Goal: Task Accomplishment & Management: Manage account settings

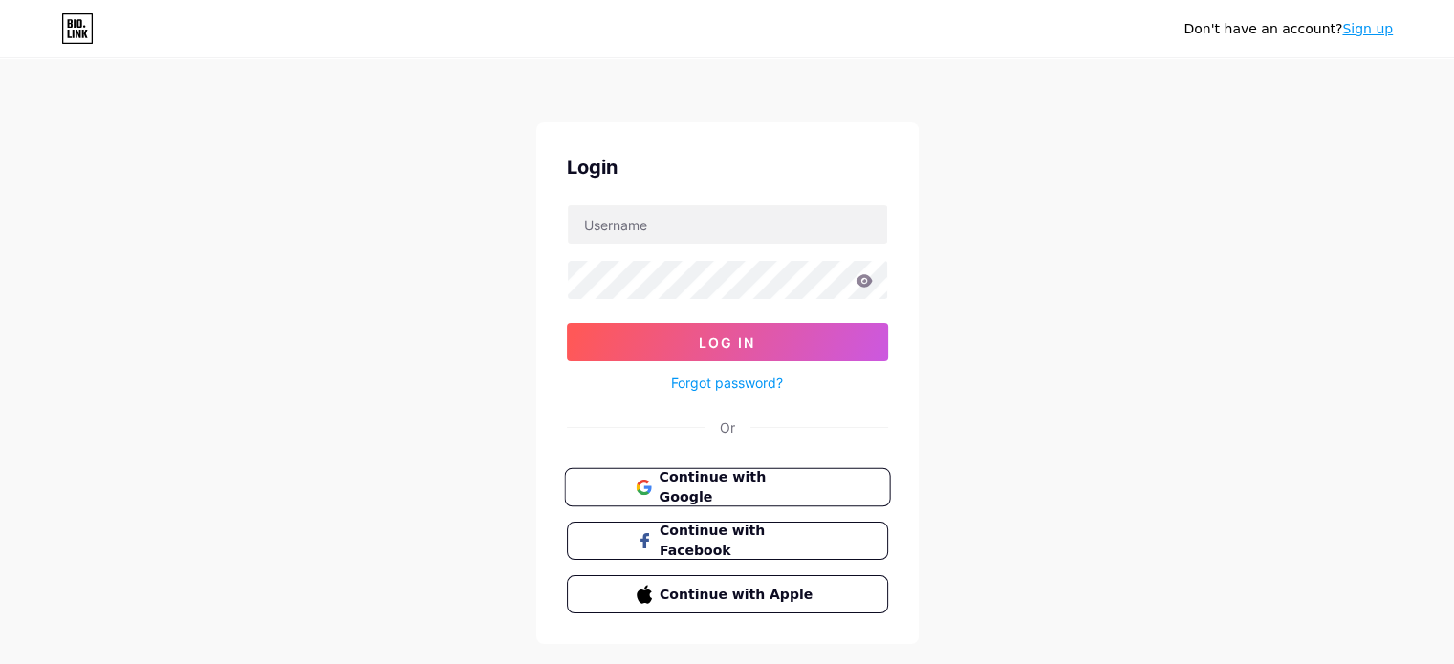
click at [743, 480] on span "Continue with Google" at bounding box center [739, 488] width 160 height 41
click at [704, 487] on span "Continue with Google" at bounding box center [739, 488] width 160 height 41
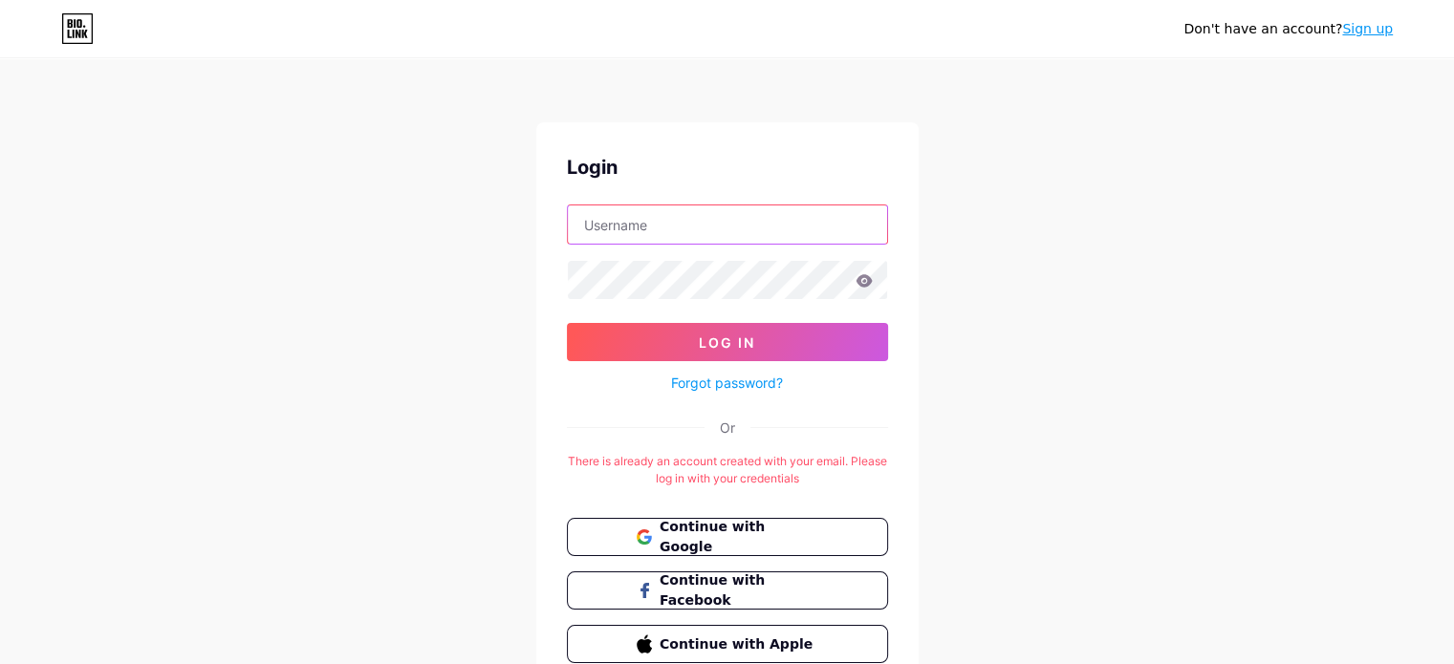
click at [623, 215] on input "text" at bounding box center [727, 225] width 319 height 38
click at [627, 225] on input "text" at bounding box center [727, 225] width 319 height 38
type input "podfanss@gmail.com"
click at [636, 229] on input "podfanss@gmail.com" at bounding box center [727, 225] width 319 height 38
click at [636, 228] on input "podfanss@gmail.com" at bounding box center [727, 225] width 319 height 38
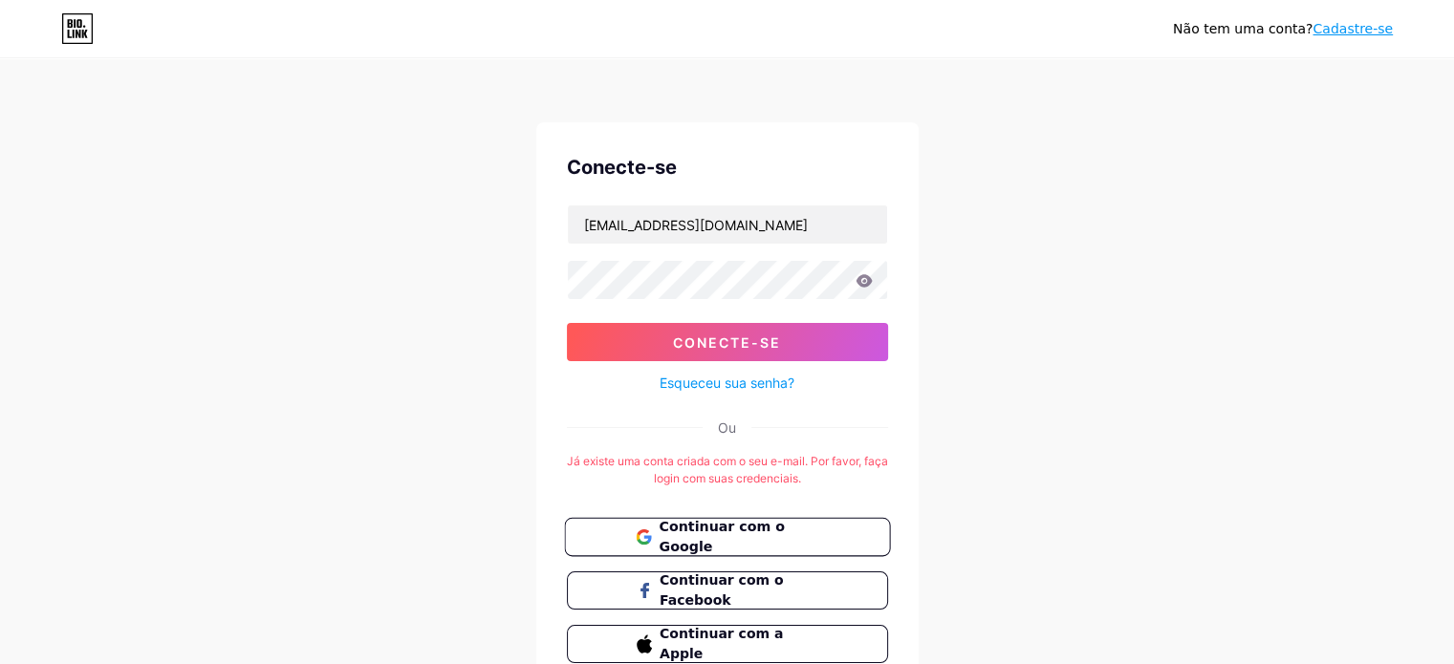
scroll to position [88, 0]
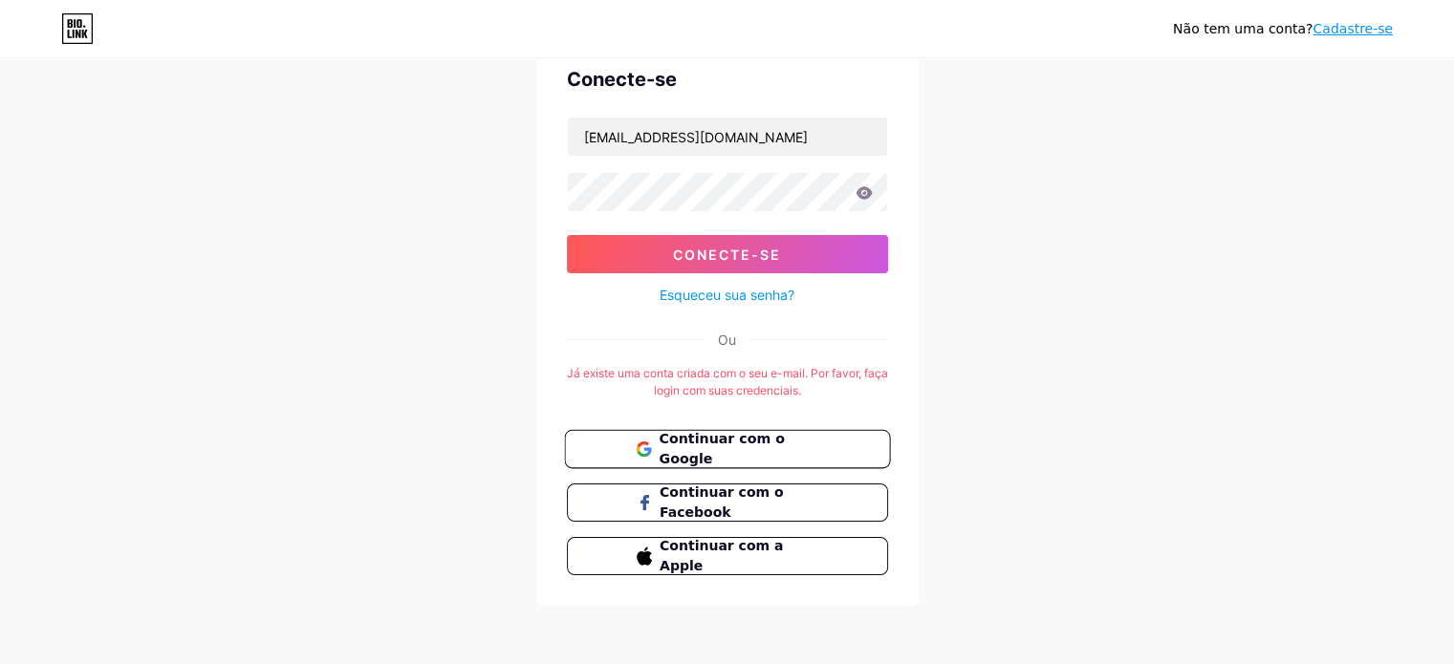
click at [727, 448] on font "Continuar com o Google" at bounding box center [721, 449] width 125 height 36
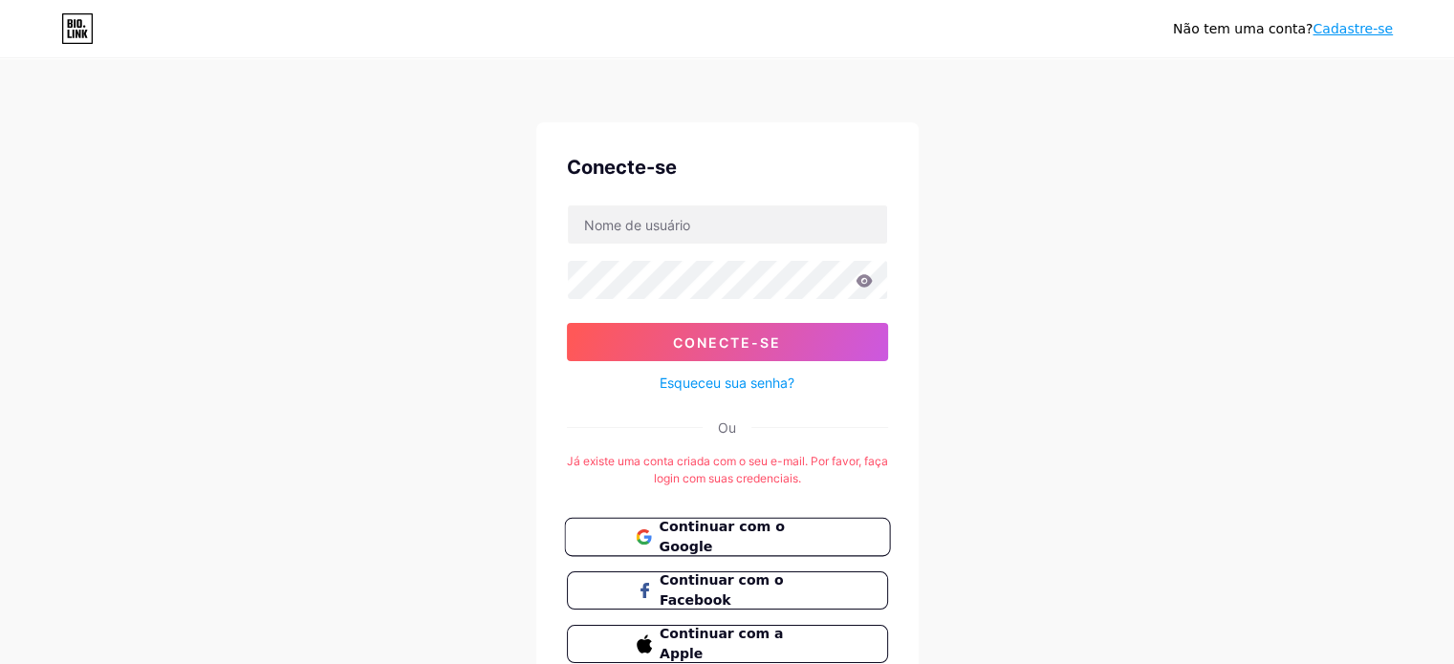
click at [671, 534] on font "Continuar com o Google" at bounding box center [721, 537] width 125 height 36
click at [662, 225] on input "text" at bounding box center [727, 225] width 319 height 38
type input "Vivi Nóbrega"
click at [682, 214] on input "Vivi Nóbrega" at bounding box center [727, 225] width 319 height 38
click at [662, 225] on input "Vivi Nóbrega" at bounding box center [727, 225] width 319 height 38
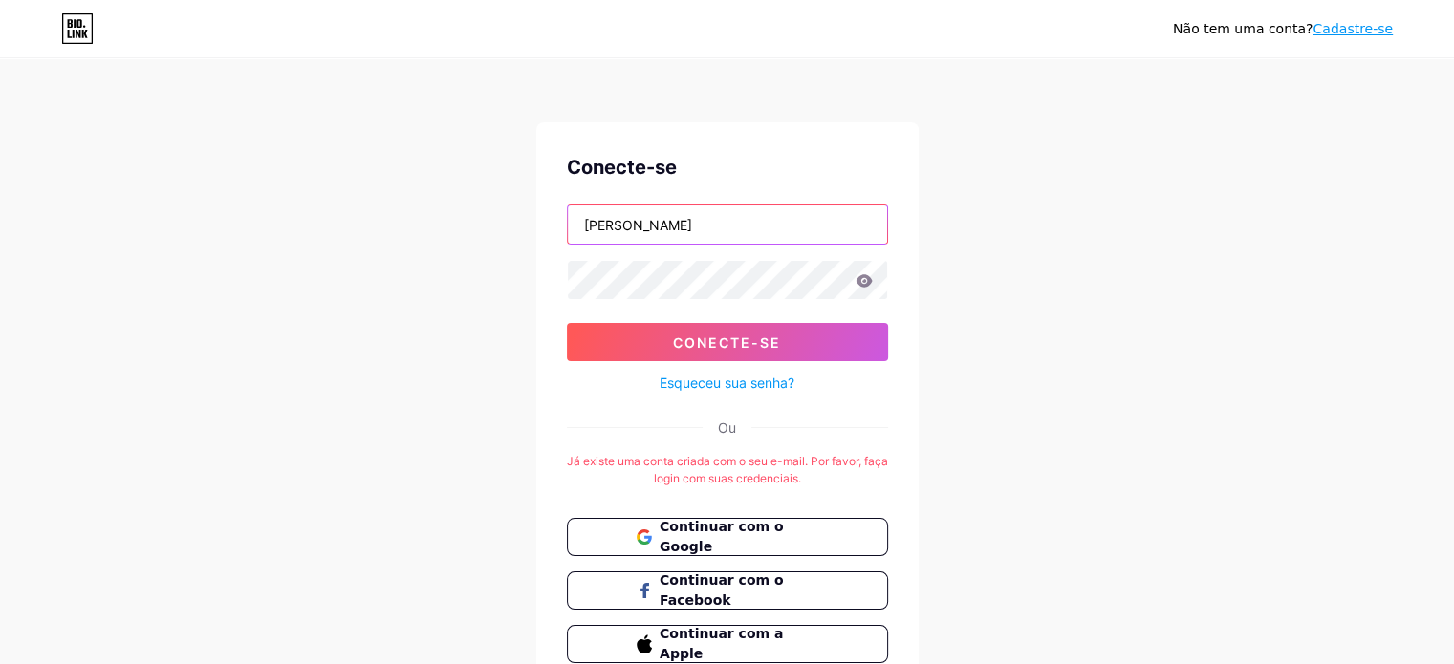
click at [662, 225] on input "[PERSON_NAME]" at bounding box center [727, 225] width 319 height 38
click at [707, 336] on font "Conecte-se" at bounding box center [727, 343] width 108 height 16
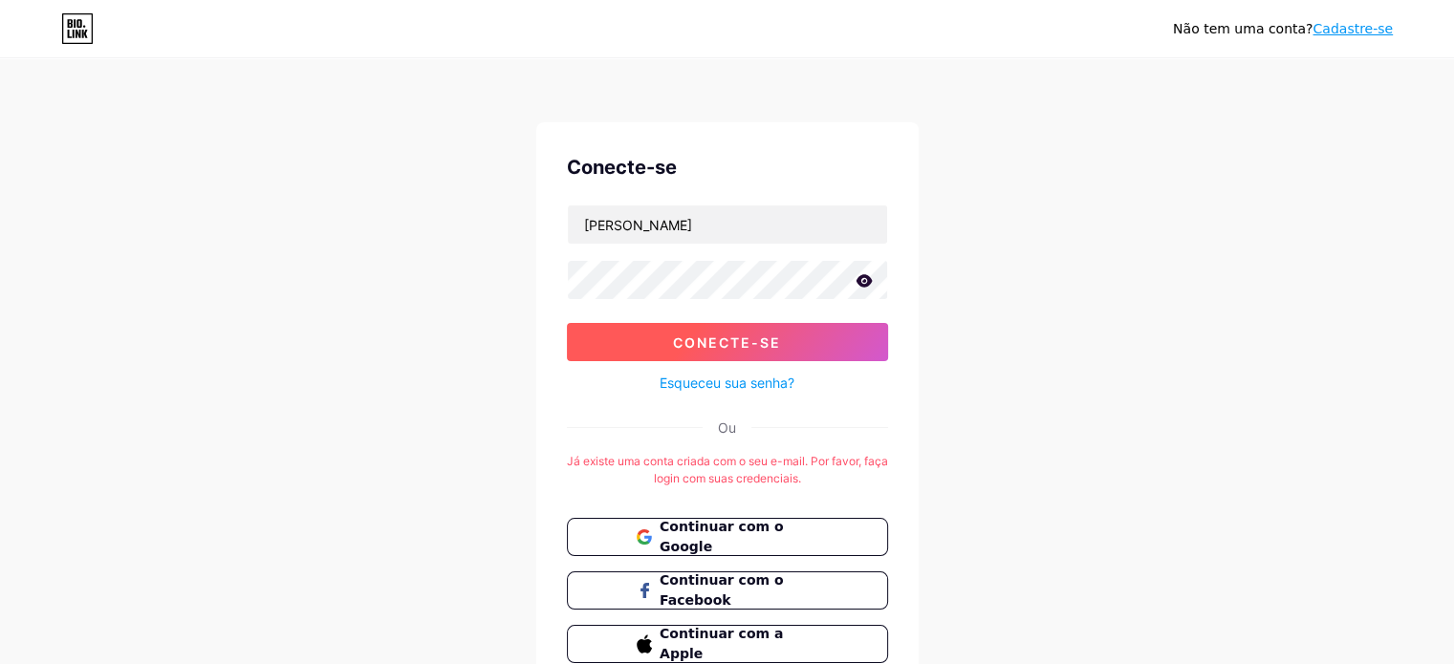
drag, startPoint x: 716, startPoint y: 345, endPoint x: 724, endPoint y: 328, distance: 18.8
click at [700, 335] on font "Conecte-se" at bounding box center [727, 343] width 108 height 16
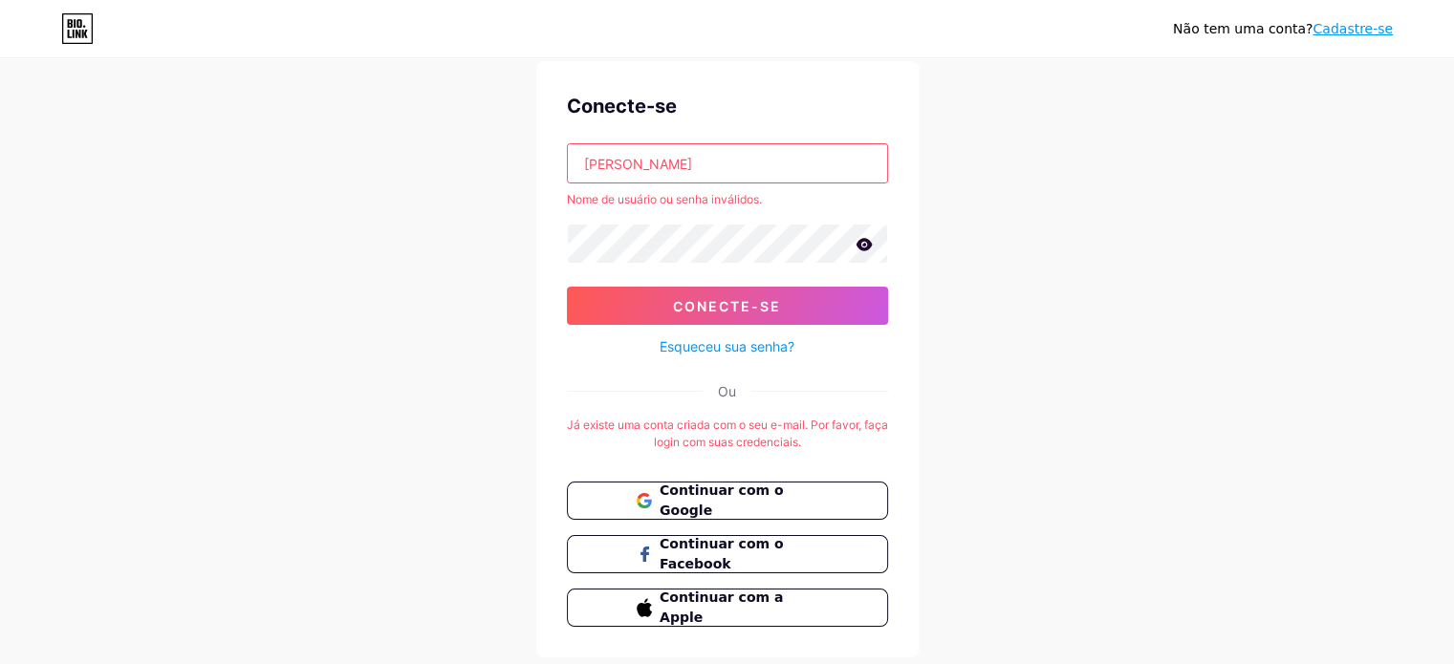
scroll to position [113, 0]
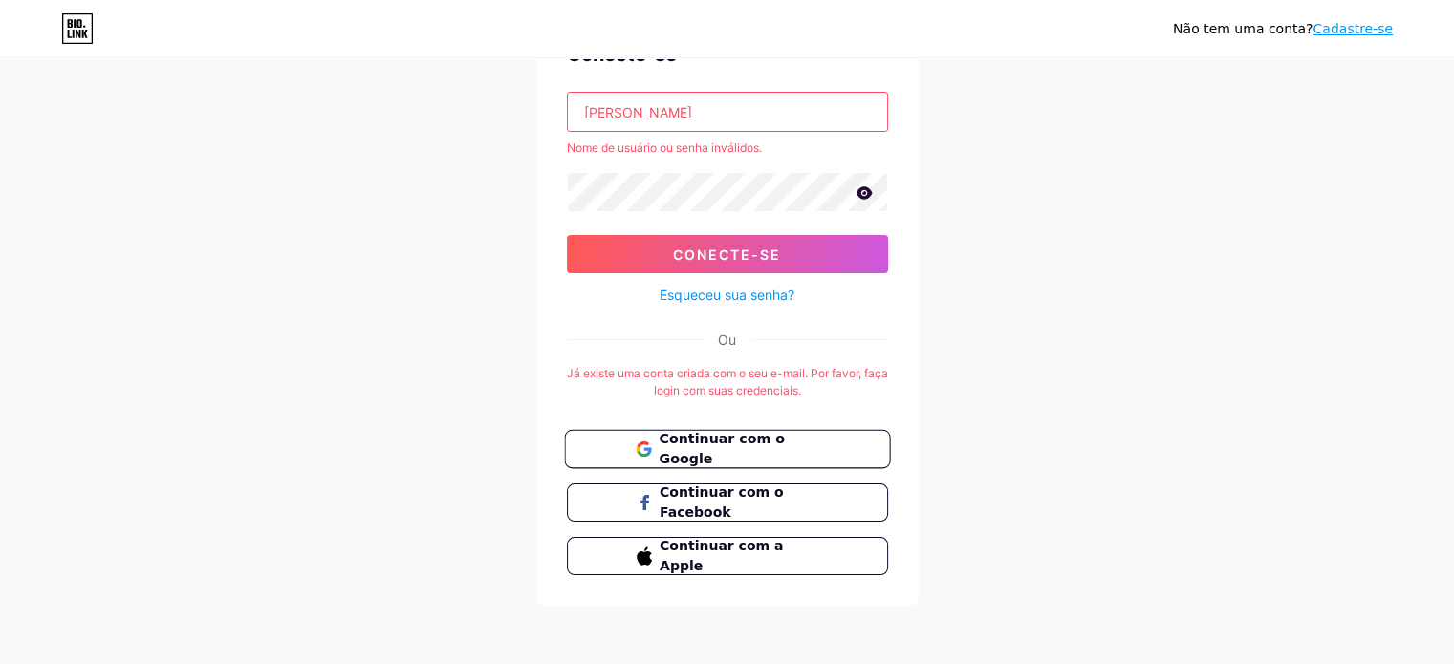
click at [726, 447] on font "Continuar com o Google" at bounding box center [721, 449] width 125 height 36
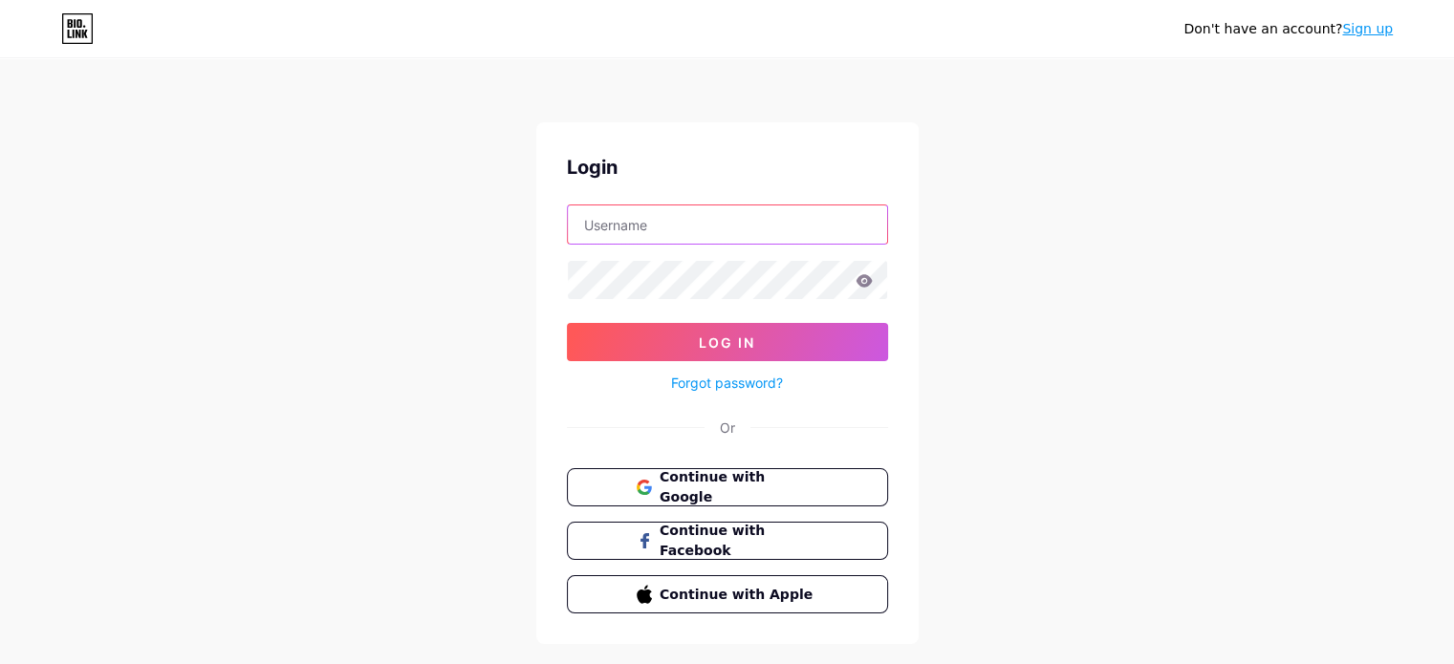
drag, startPoint x: 644, startPoint y: 224, endPoint x: 633, endPoint y: 240, distance: 19.9
click at [633, 239] on input "text" at bounding box center [727, 225] width 319 height 38
type input "[PERSON_NAME]"
click at [620, 228] on input "text" at bounding box center [727, 225] width 319 height 38
type input "[EMAIL_ADDRESS][DOMAIN_NAME]"
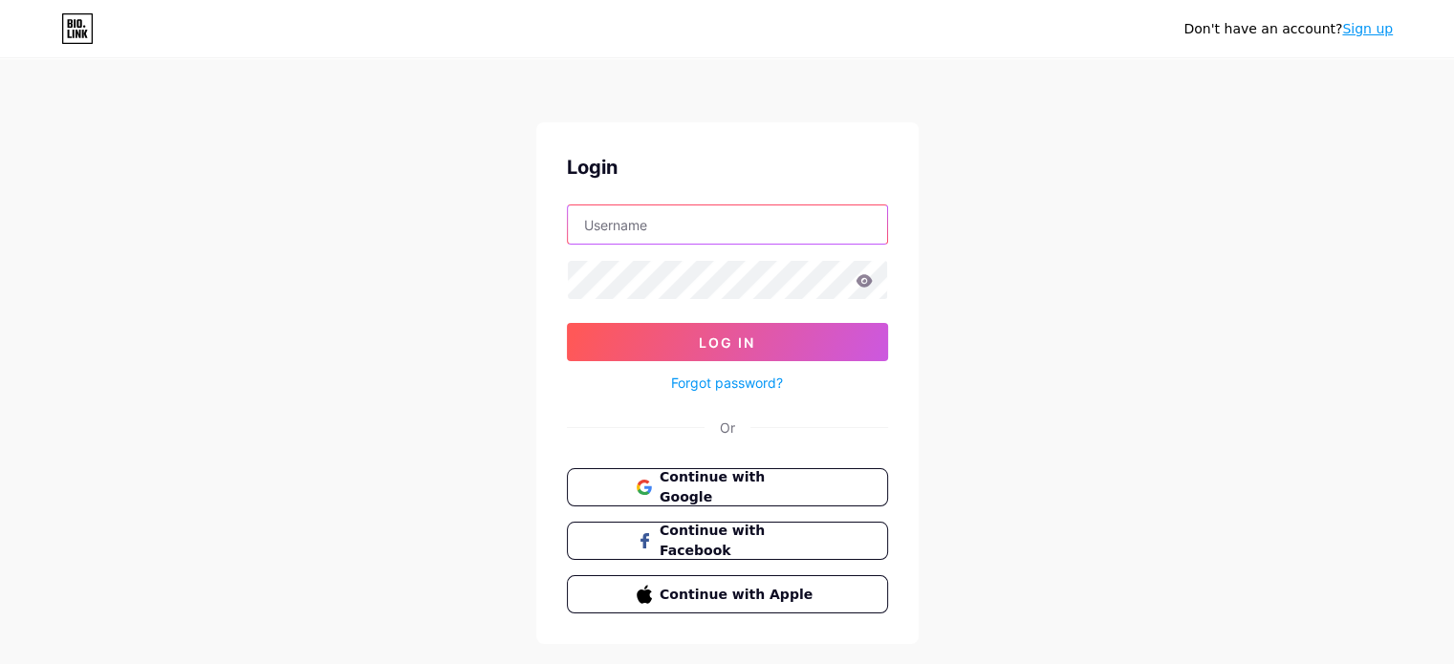
click at [600, 225] on input "text" at bounding box center [727, 225] width 319 height 38
type input "[EMAIL_ADDRESS][DOMAIN_NAME]"
click at [727, 385] on link "Forgot password?" at bounding box center [727, 383] width 112 height 20
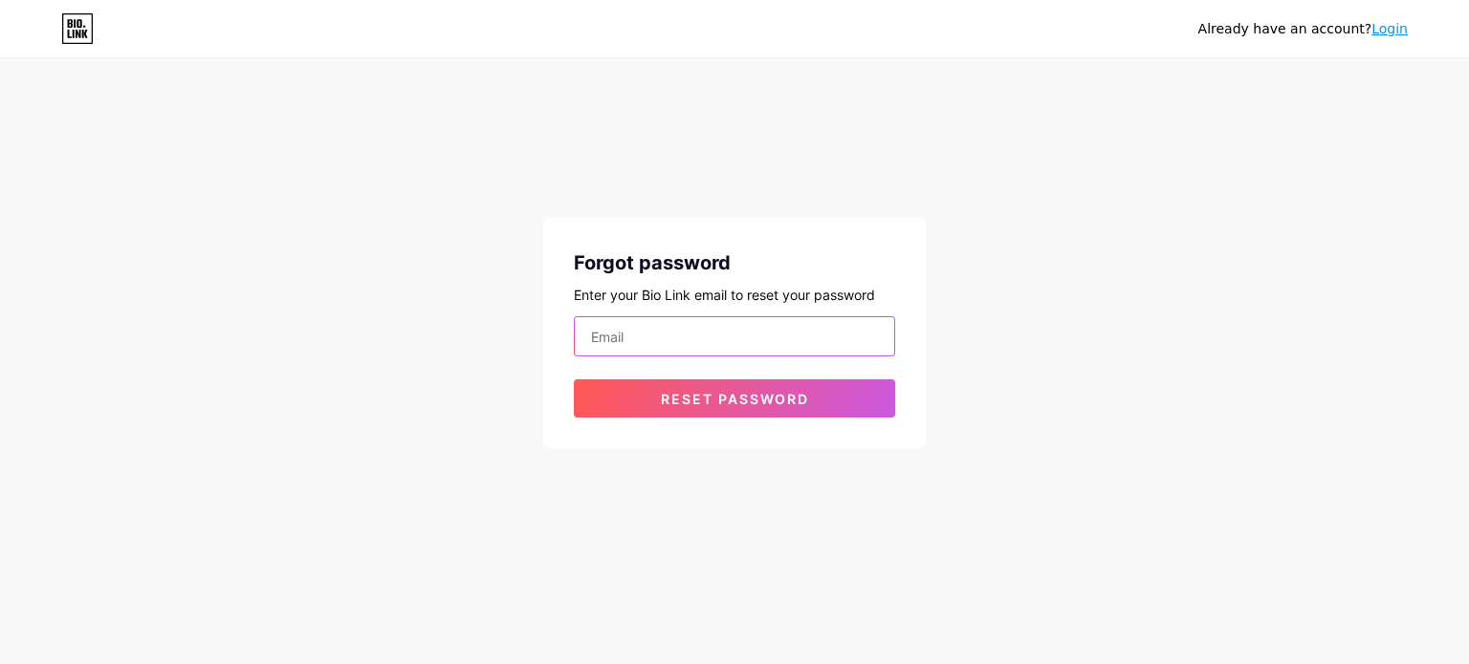
click at [610, 337] on input "email" at bounding box center [734, 336] width 319 height 38
type input "podfanss@gmail.com"
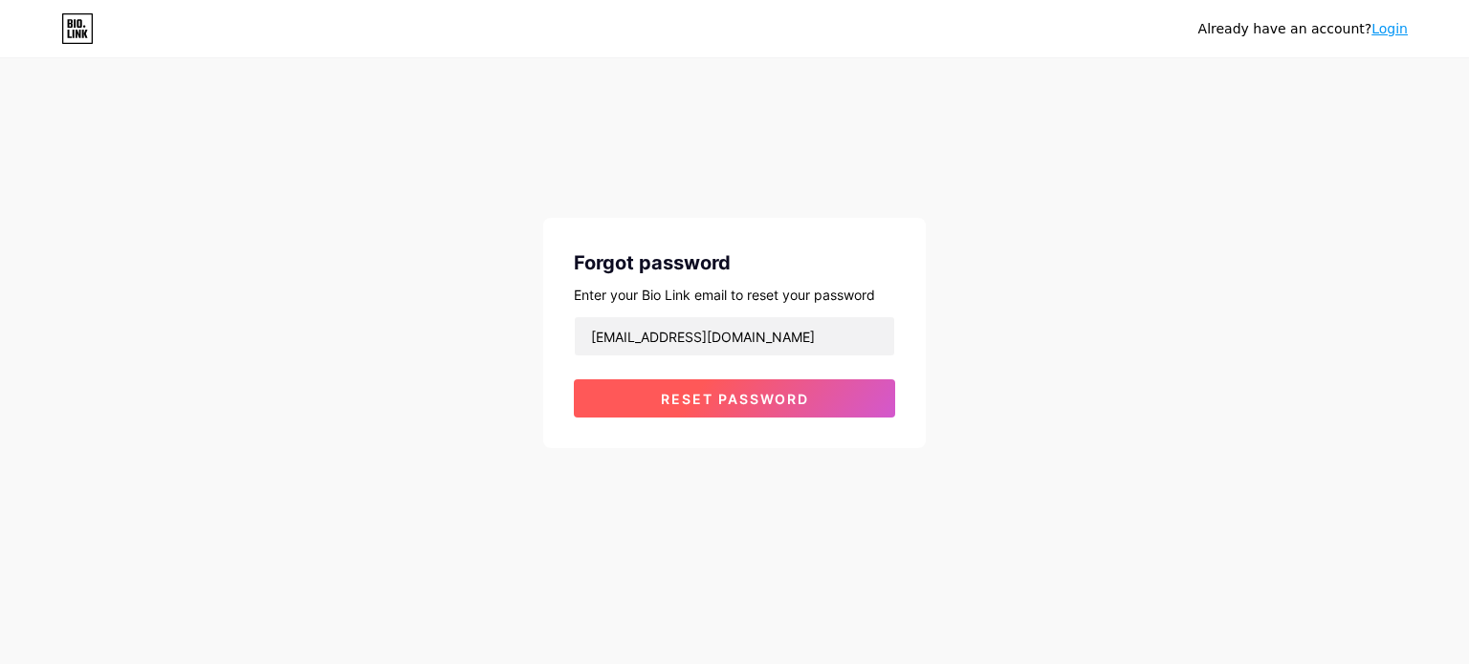
click at [715, 401] on span "Reset password" at bounding box center [735, 399] width 148 height 16
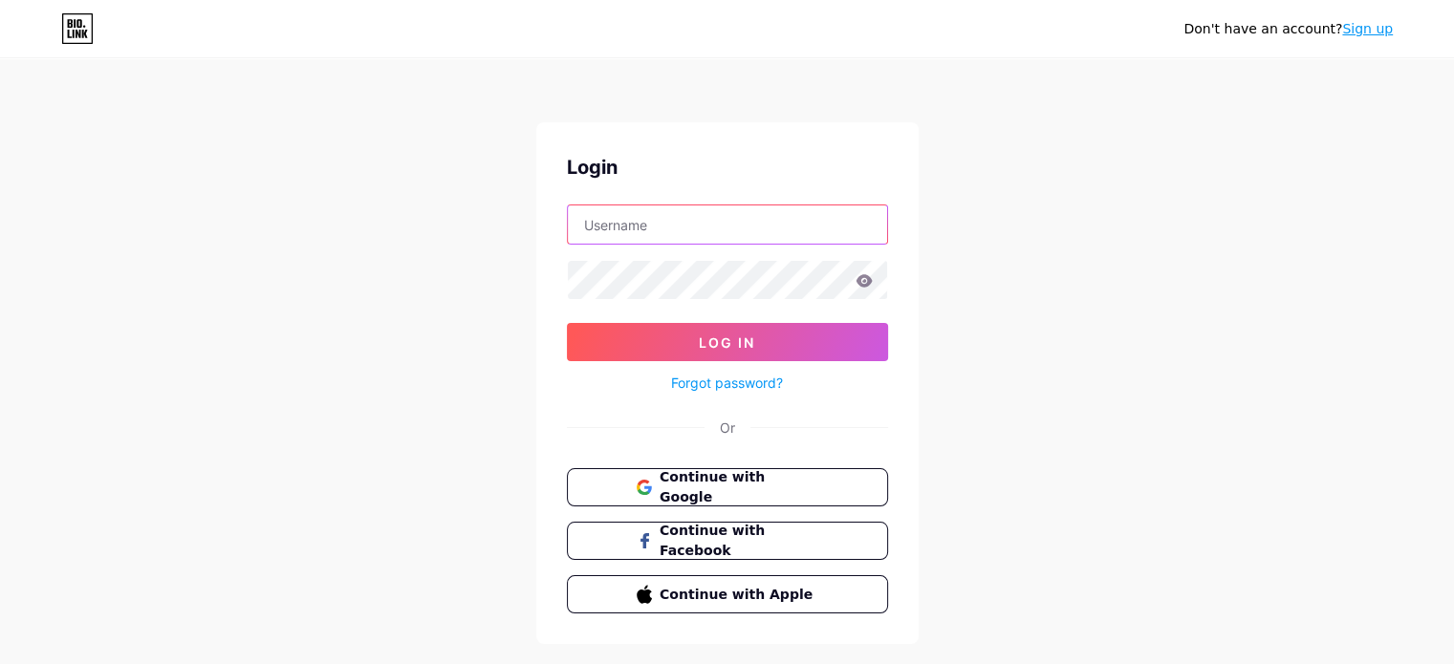
click at [636, 229] on input "text" at bounding box center [727, 225] width 319 height 38
type input "[EMAIL_ADDRESS][DOMAIN_NAME]"
click at [860, 274] on icon at bounding box center [864, 280] width 17 height 13
click at [710, 299] on form "[EMAIL_ADDRESS][DOMAIN_NAME] Log In Forgot password?" at bounding box center [727, 300] width 321 height 190
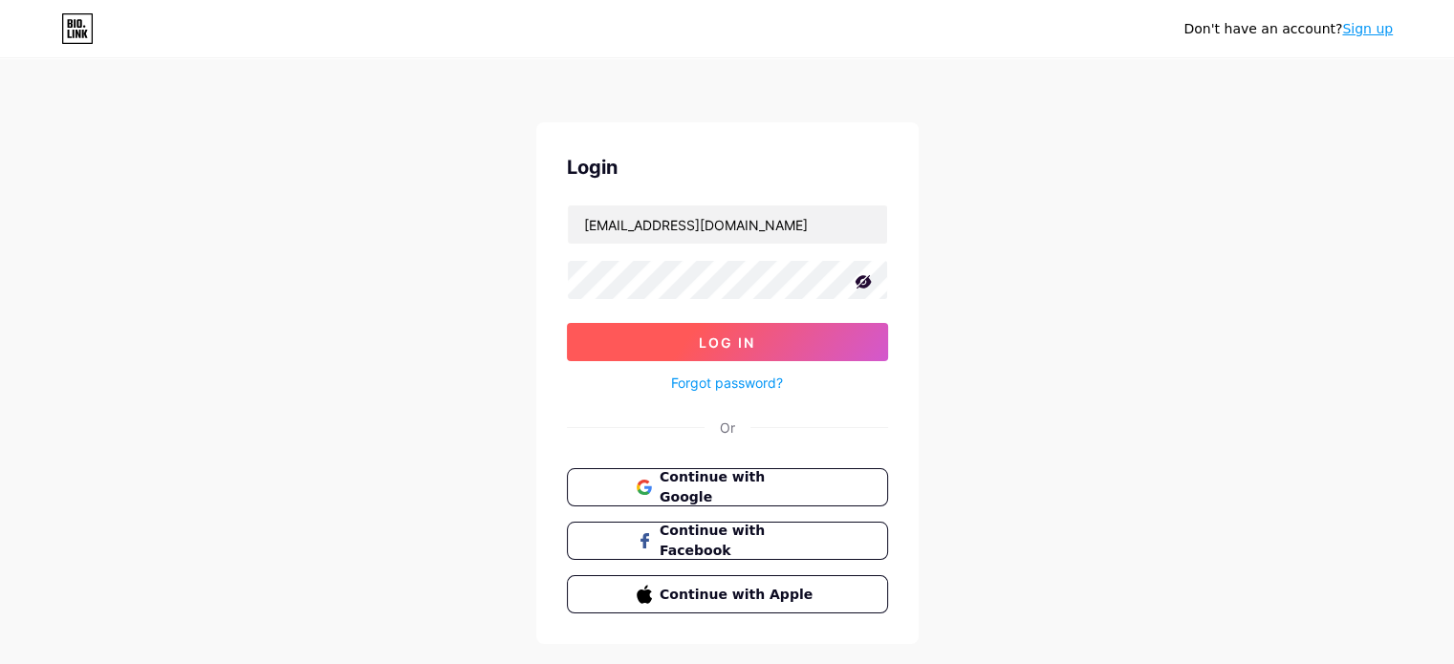
click at [718, 335] on span "Log In" at bounding box center [727, 343] width 56 height 16
click at [759, 330] on button "Log In" at bounding box center [727, 342] width 321 height 38
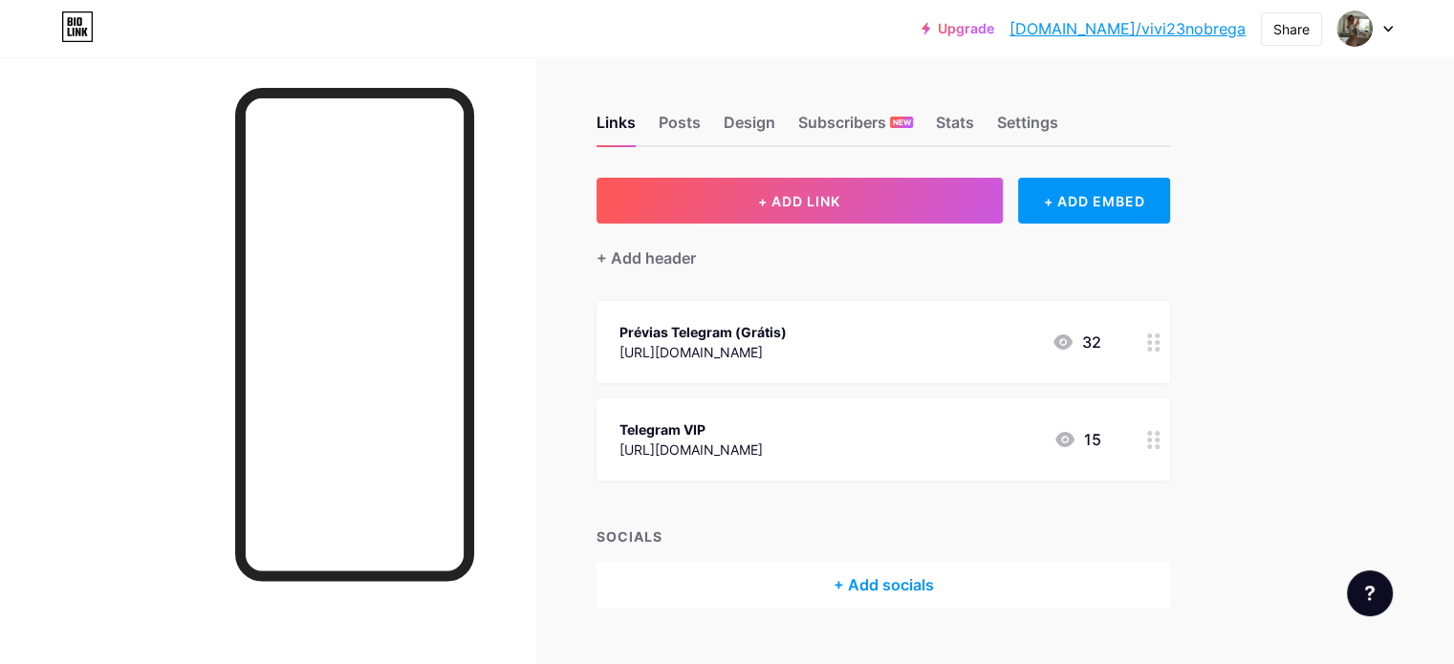
click at [1387, 23] on div at bounding box center [1365, 28] width 55 height 34
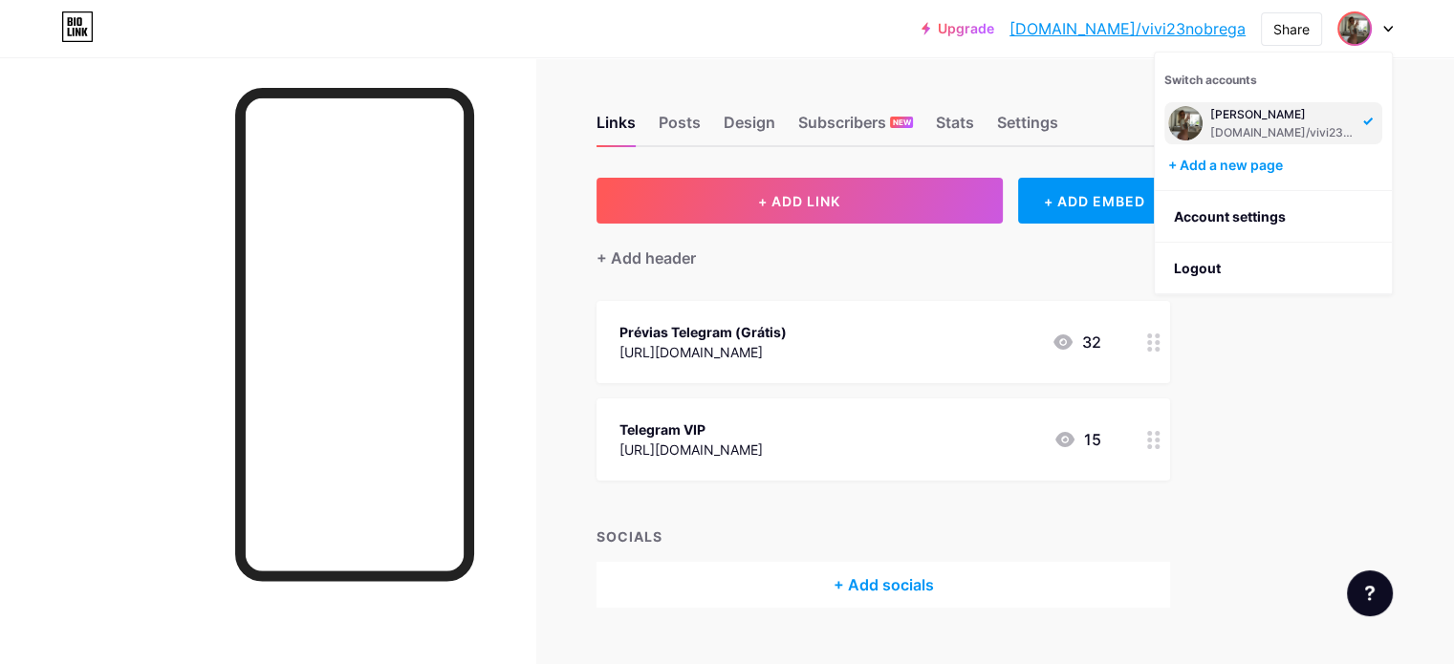
click at [1251, 357] on div "Links Posts Design Subscribers NEW Stats Settings + ADD LINK + ADD EMBED + Add …" at bounding box center [625, 380] width 1251 height 646
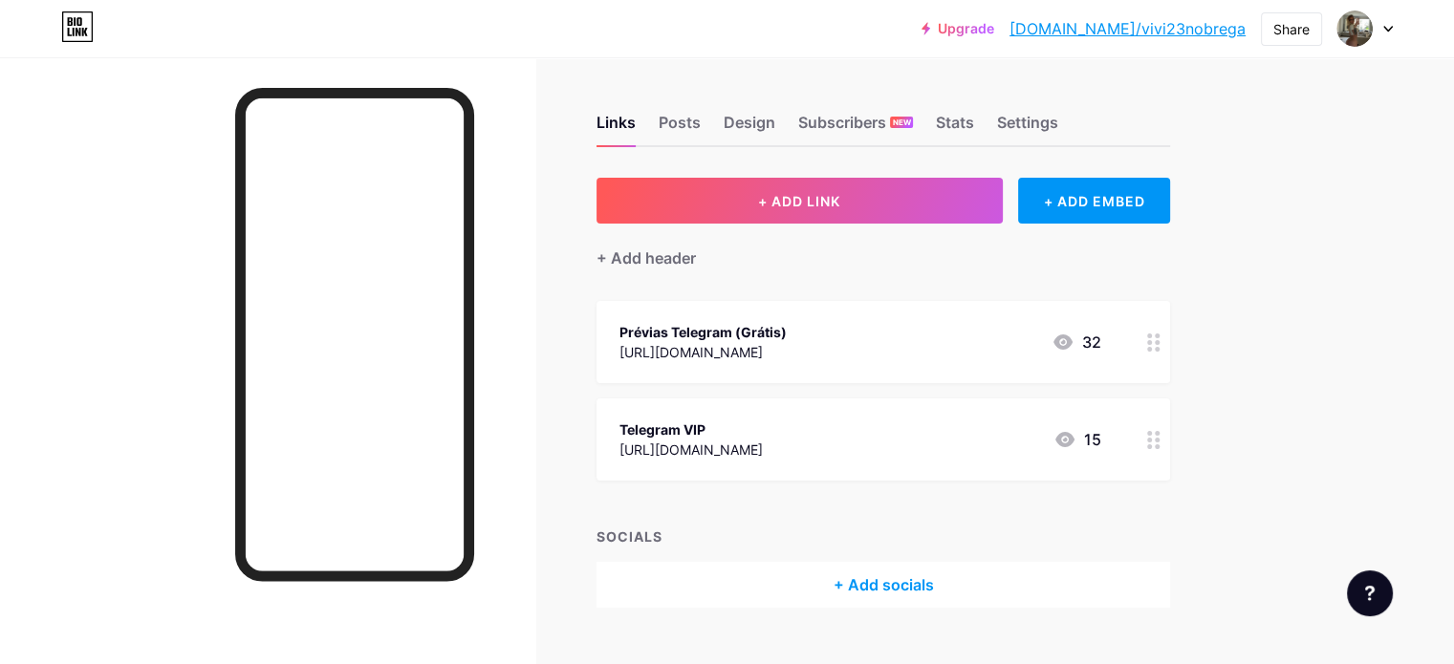
click at [535, 224] on div at bounding box center [267, 389] width 535 height 664
click at [535, 167] on div at bounding box center [267, 389] width 535 height 664
click at [1390, 31] on icon at bounding box center [1388, 29] width 10 height 7
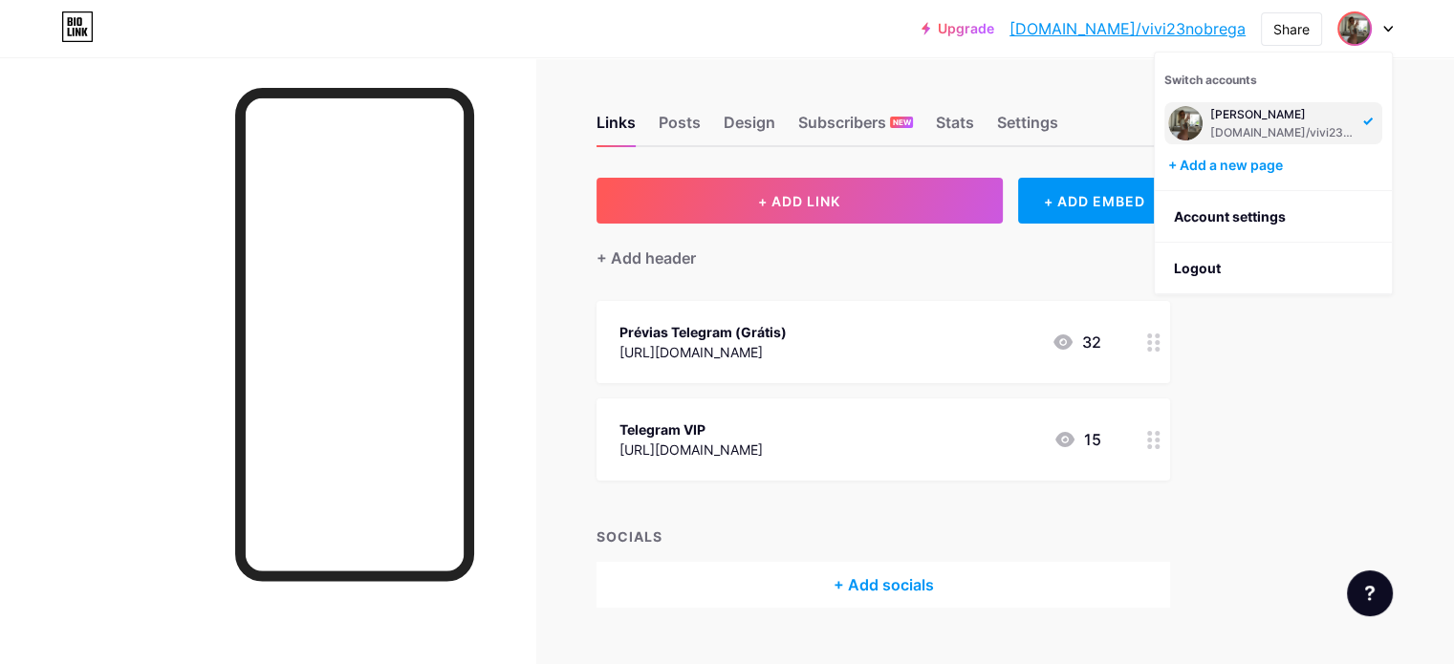
click at [1407, 238] on div "Upgrade bio.link/vivi23... bio.link/vivi23nobrega Share Switch accounts Vivi Nó…" at bounding box center [727, 352] width 1454 height 704
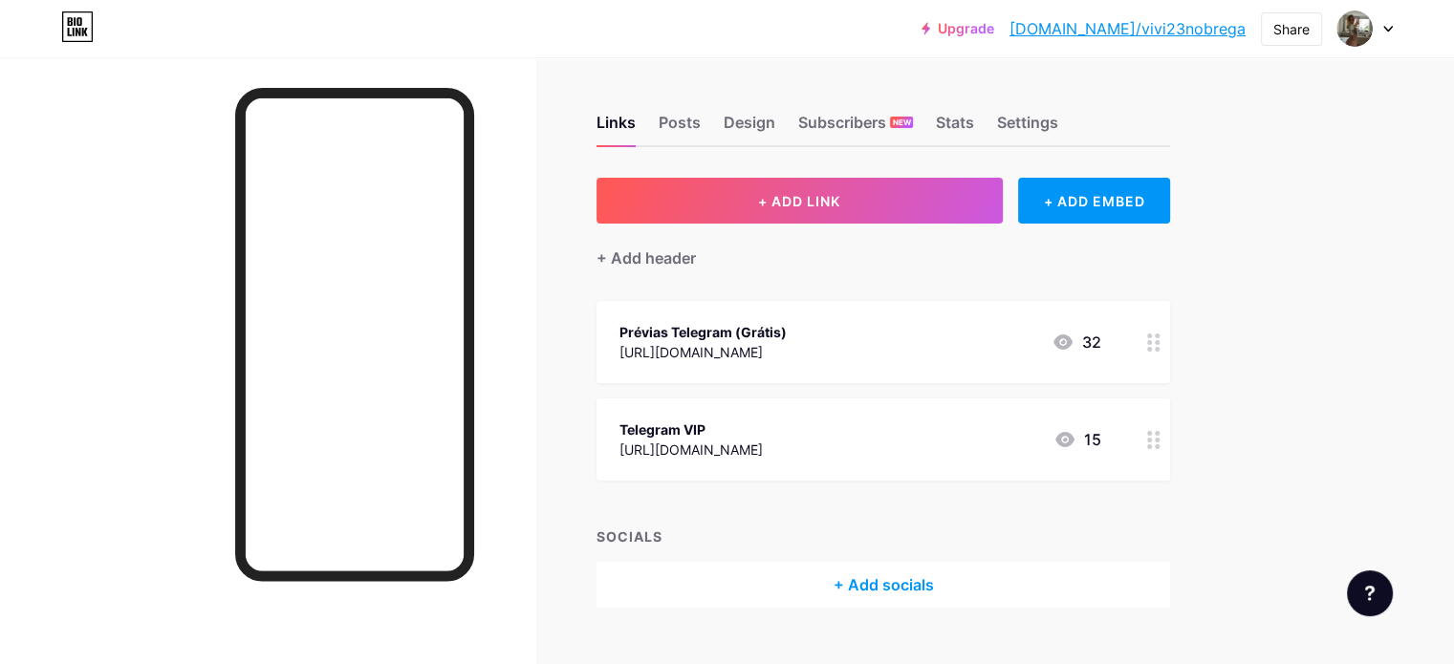
drag, startPoint x: 1439, startPoint y: 2, endPoint x: 585, endPoint y: 164, distance: 869.1
click at [535, 164] on div at bounding box center [267, 389] width 535 height 664
click at [230, 271] on div at bounding box center [267, 389] width 535 height 664
click at [535, 127] on div at bounding box center [267, 389] width 535 height 664
